Goal: Navigation & Orientation: Find specific page/section

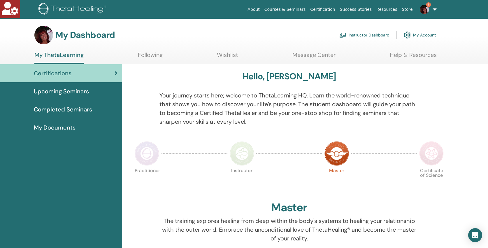
click at [360, 34] on link "Instructor Dashboard" at bounding box center [364, 35] width 50 height 13
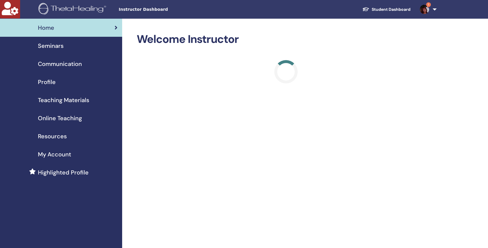
click at [378, 7] on link "Student Dashboard" at bounding box center [386, 9] width 57 height 11
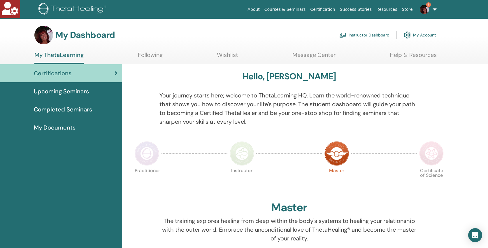
click at [60, 110] on span "Completed Seminars" at bounding box center [63, 109] width 58 height 9
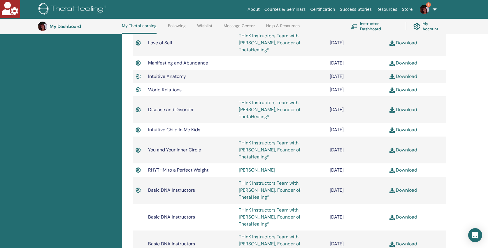
scroll to position [274, 0]
